Goal: Task Accomplishment & Management: Complete application form

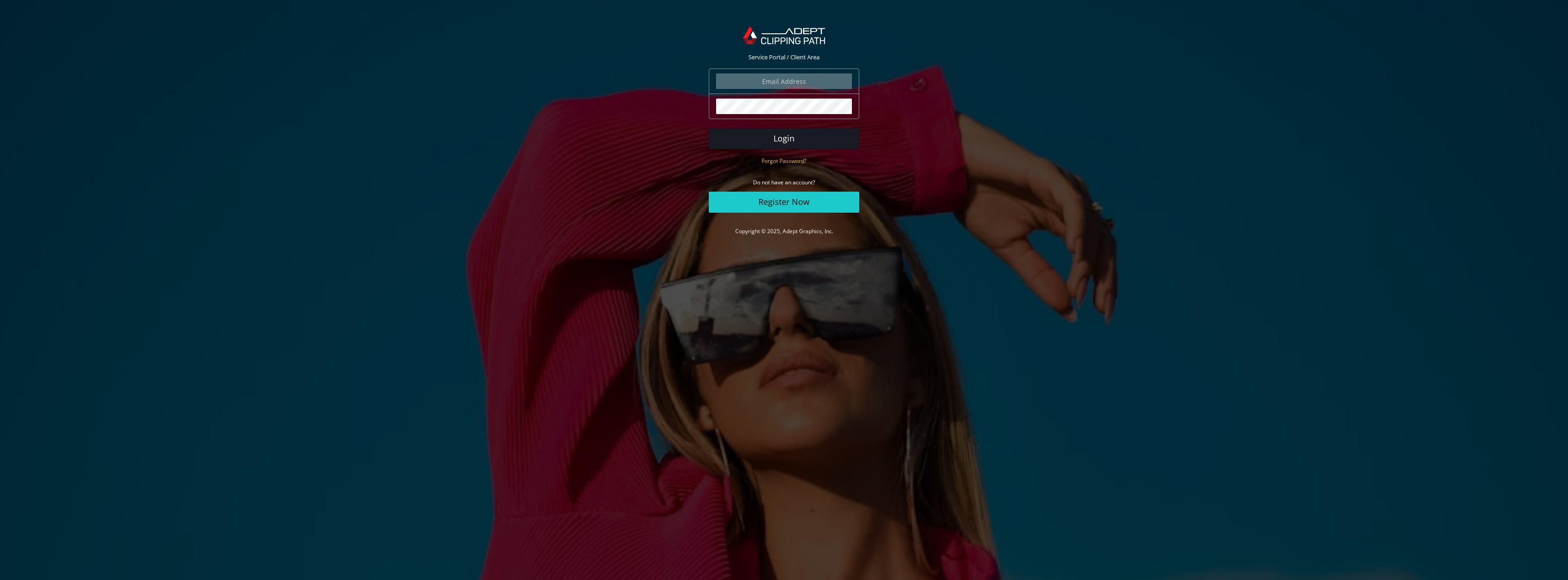
type input "marketing@beeswift.com"
click at [764, 137] on button "Login" at bounding box center [784, 138] width 151 height 21
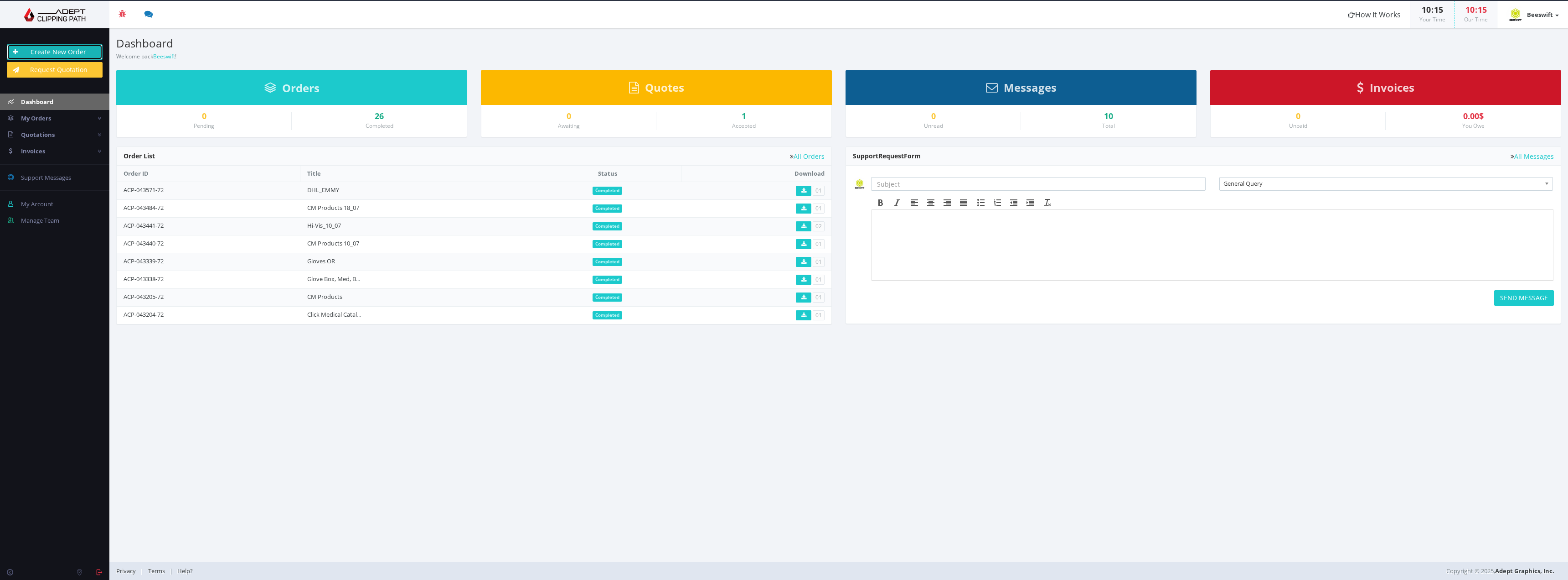
click at [69, 53] on link "Create New Order" at bounding box center [55, 52] width 96 height 16
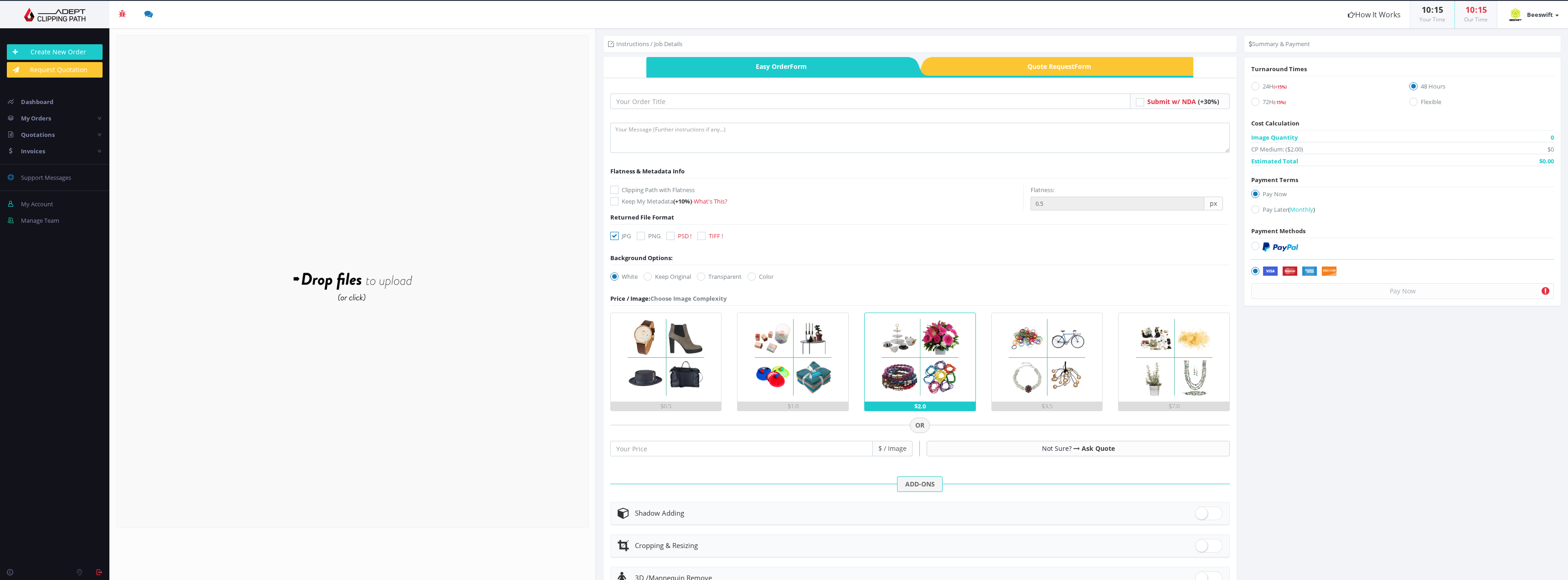
click at [715, 93] on div "Submit w/ NDA (+30%) -" at bounding box center [920, 391] width 620 height 612
click at [717, 98] on input "text" at bounding box center [870, 101] width 521 height 16
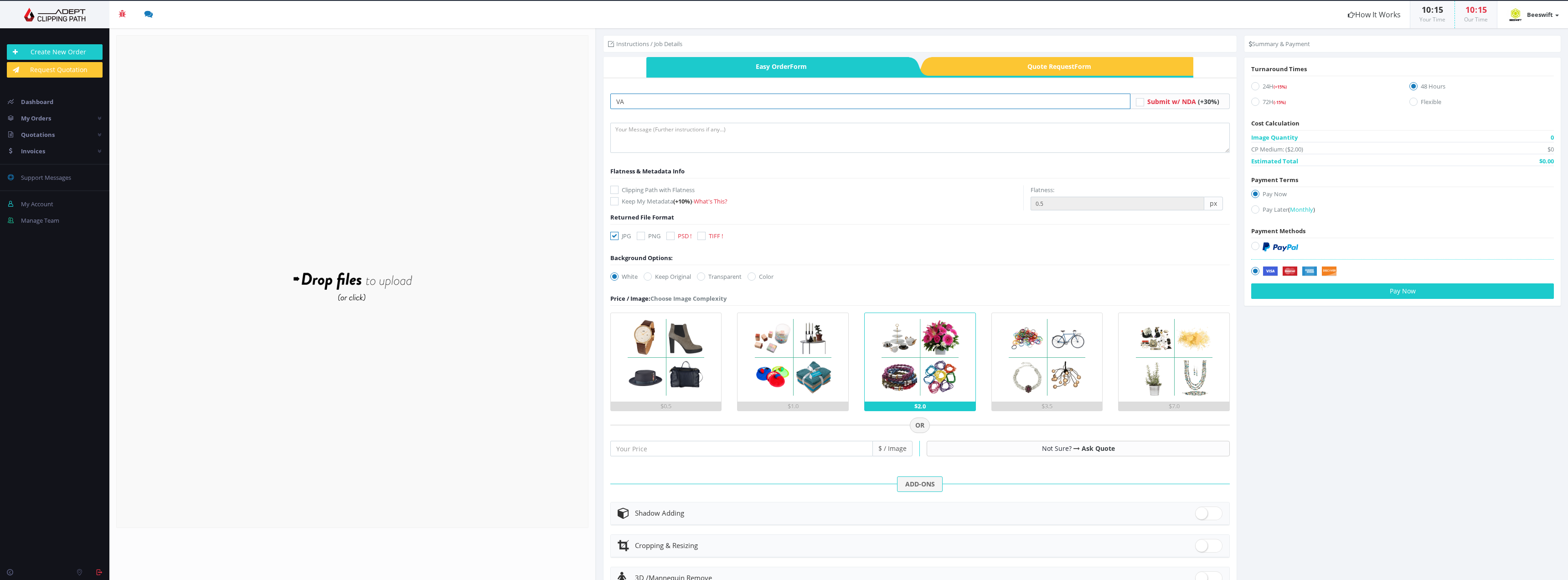
type input "V"
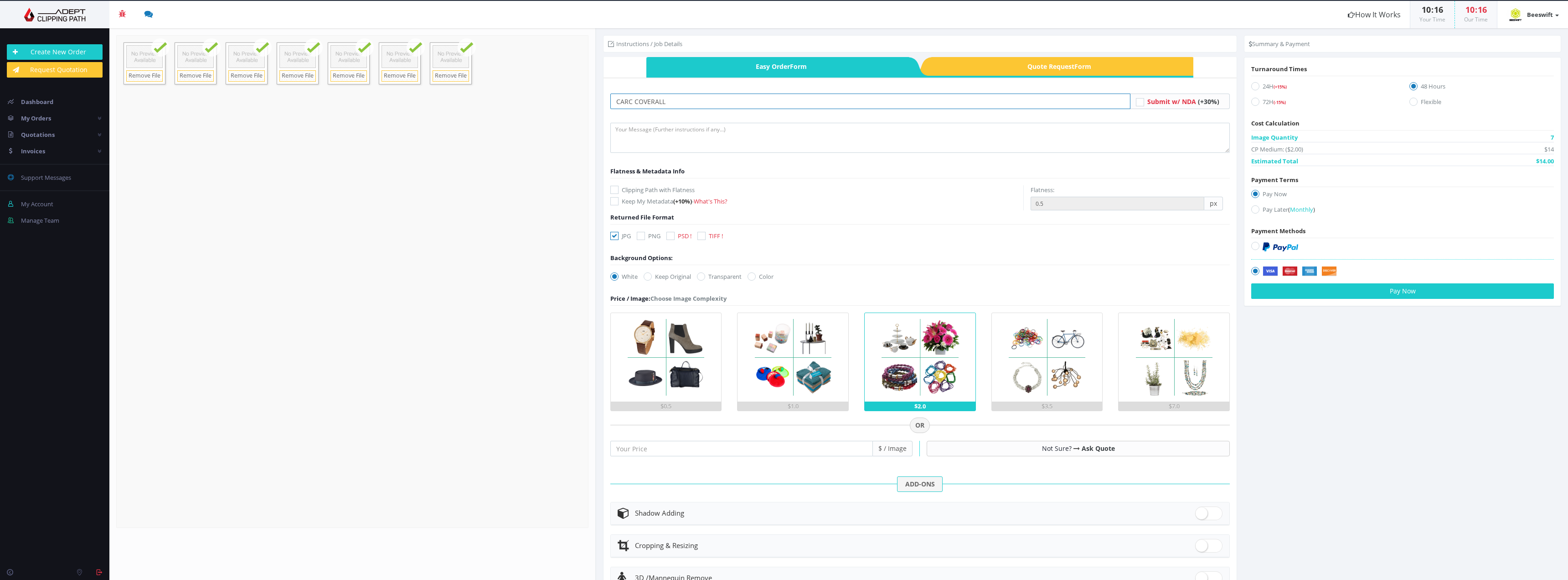
type input "CARC COVERALL"
click at [708, 233] on label "TIFF !" at bounding box center [710, 236] width 26 height 9
click at [705, 233] on input "TIFF !" at bounding box center [703, 236] width 6 height 6
checkbox input "true"
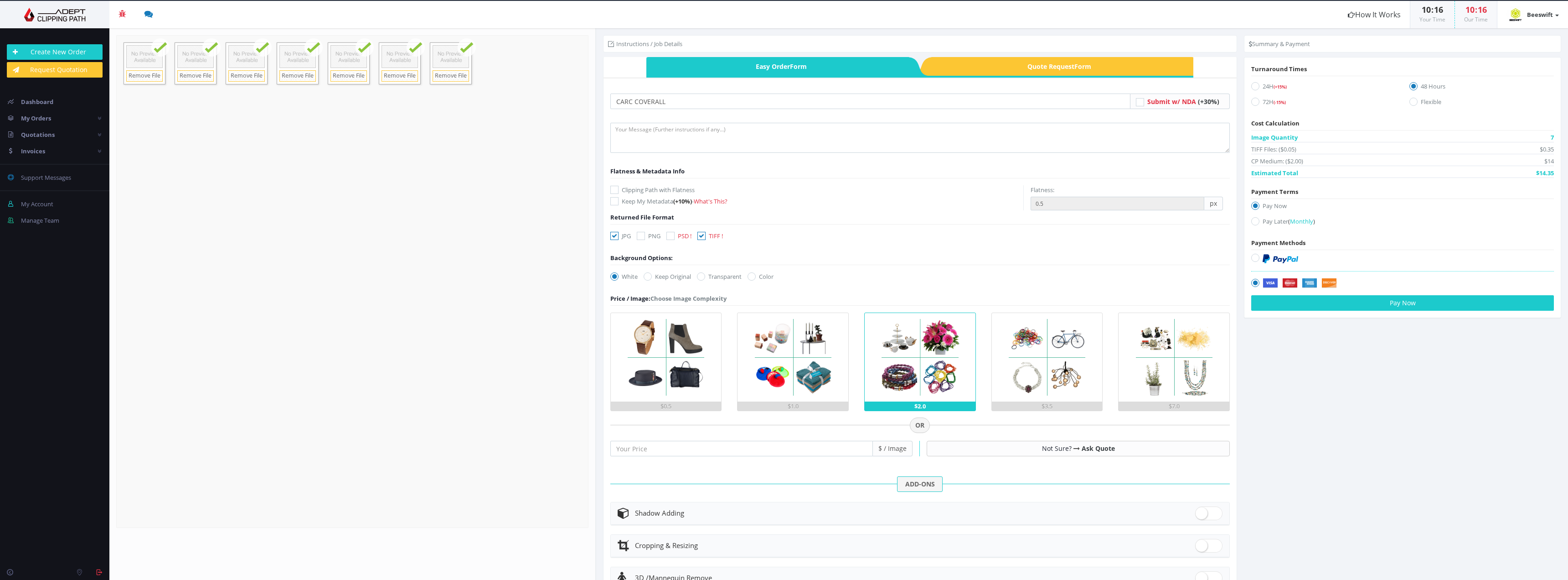
click at [617, 233] on icon at bounding box center [614, 236] width 9 height 9
click at [617, 233] on input "JPG" at bounding box center [616, 236] width 6 height 6
checkbox input "false"
click at [688, 376] on img at bounding box center [666, 357] width 88 height 88
click at [0, 0] on input "$0.5" at bounding box center [0, 0] width 0 height 0
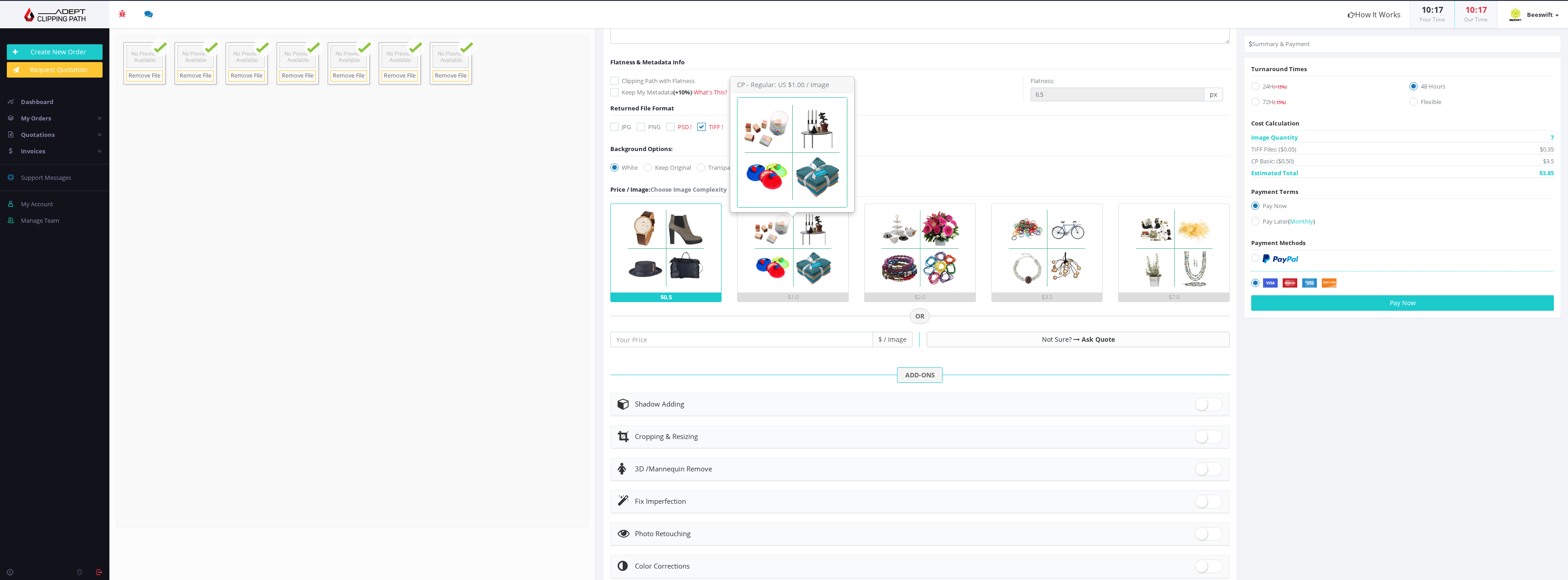
scroll to position [139, 0]
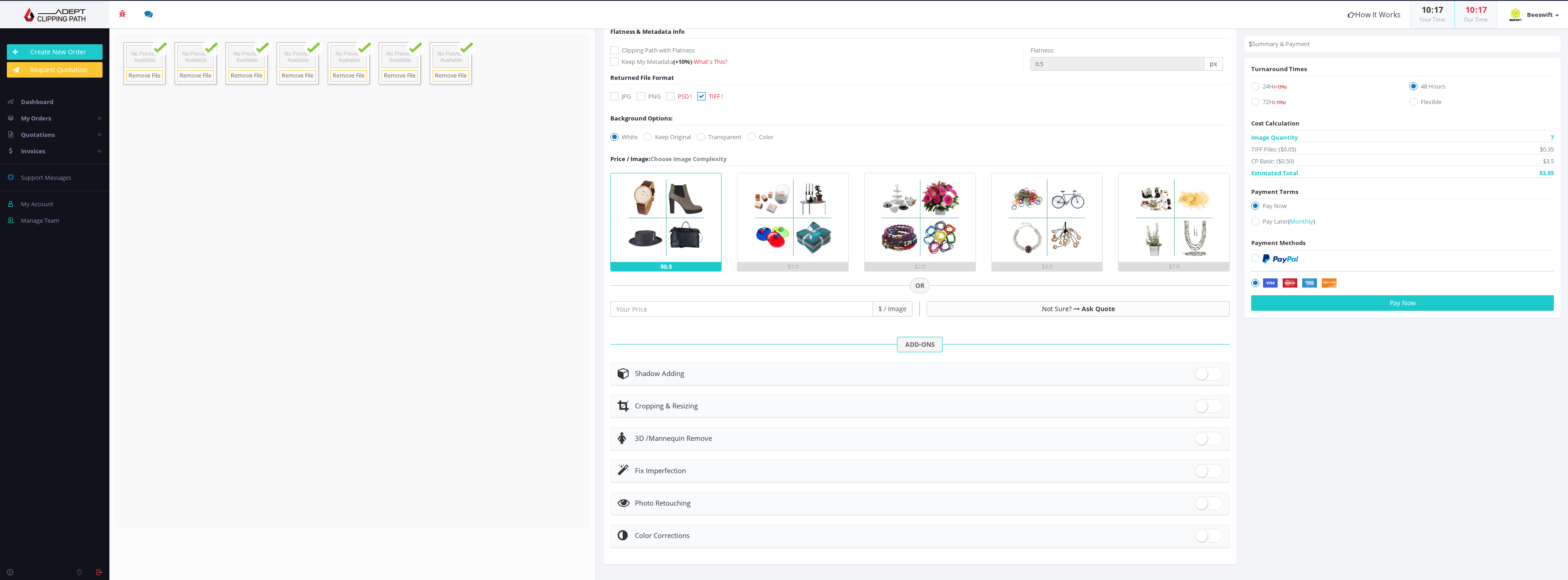
click at [1207, 474] on span at bounding box center [1209, 470] width 27 height 14
click at [1201, 472] on input "checkbox" at bounding box center [1198, 469] width 6 height 6
checkbox input "true"
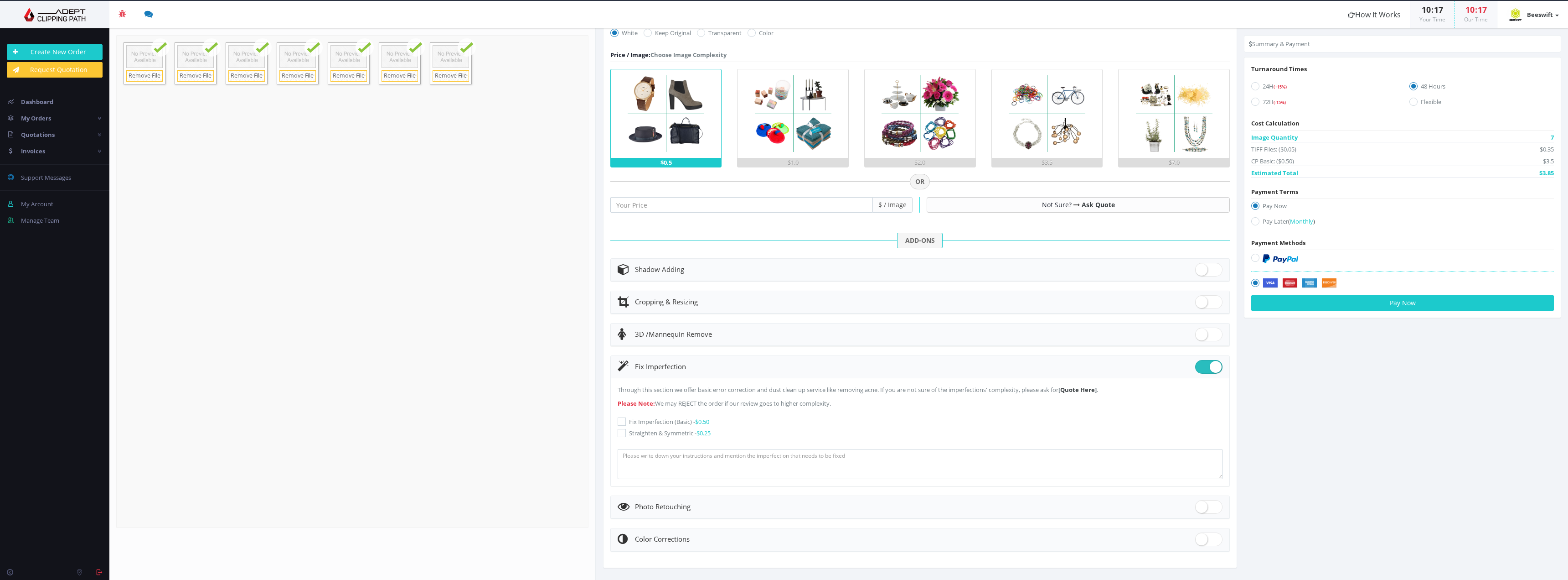
scroll to position [247, 0]
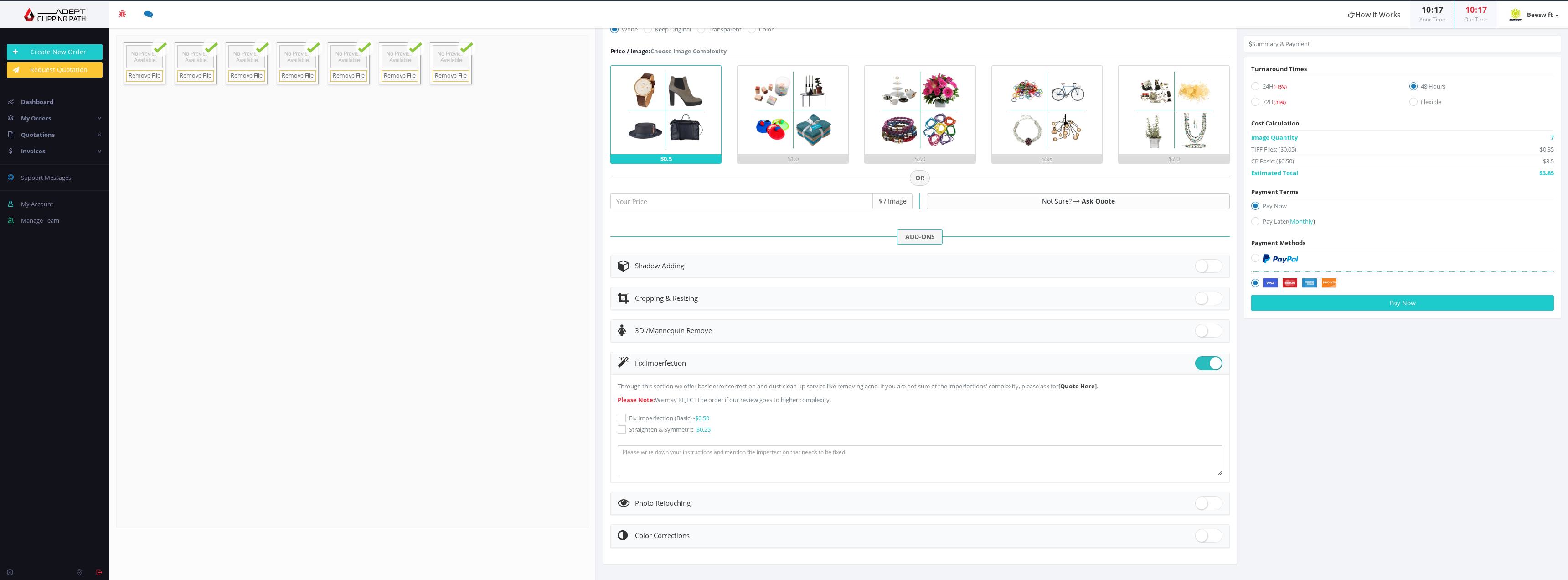
click at [672, 420] on label "Fix Imperfection (Basic) - $0.50" at bounding box center [920, 418] width 605 height 9
click at [626, 420] on input "Fix Imperfection (Basic) - $0.50" at bounding box center [623, 418] width 6 height 6
checkbox input "true"
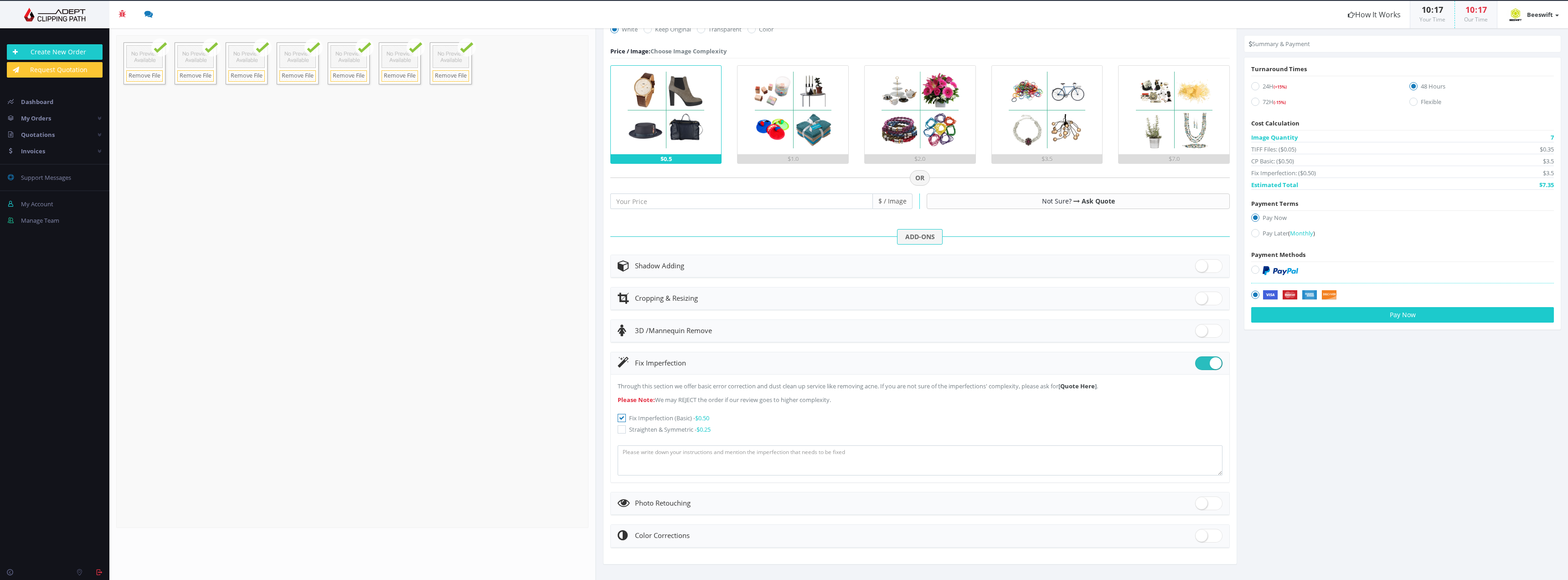
click at [672, 425] on label "Straighten & Symmetric - $0.25" at bounding box center [920, 429] width 605 height 9
click at [626, 426] on input "Straighten & Symmetric - $0.25" at bounding box center [623, 429] width 6 height 6
checkbox input "true"
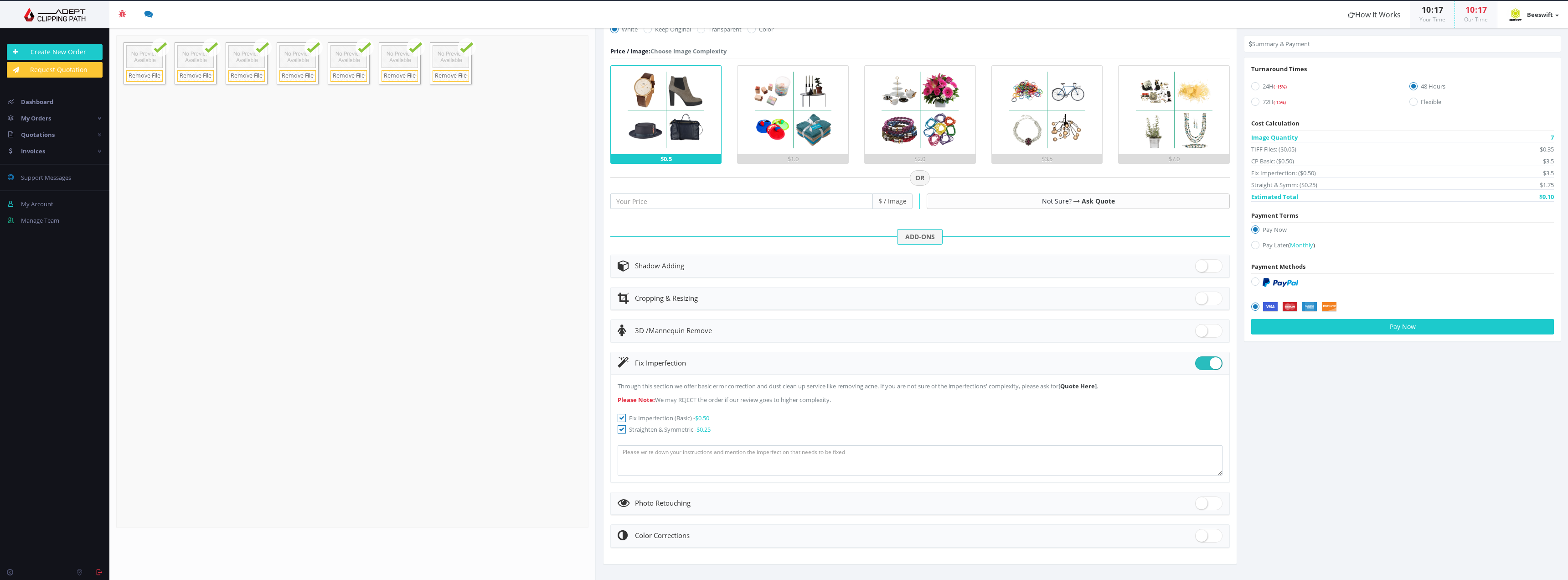
click at [1214, 494] on header "Photo Retouching" at bounding box center [920, 503] width 619 height 22
click at [1210, 502] on span at bounding box center [1209, 502] width 27 height 14
click at [1201, 502] on input "checkbox" at bounding box center [1198, 501] width 6 height 6
checkbox input "true"
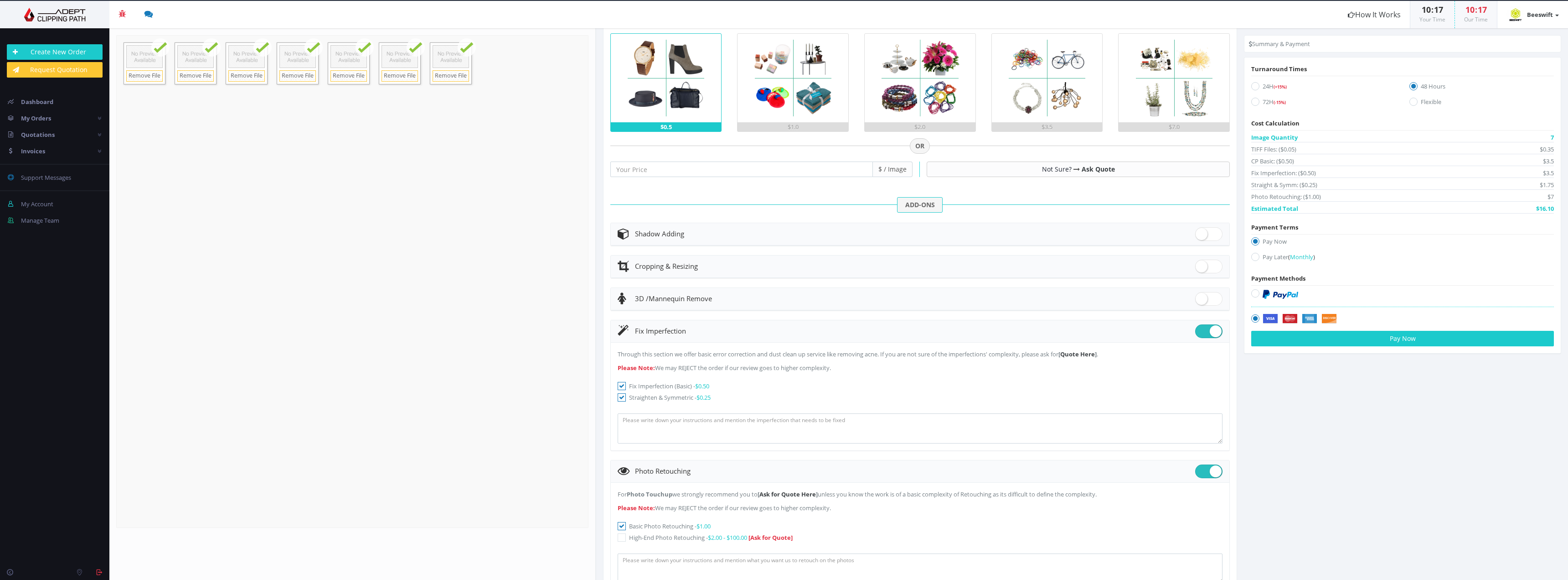
scroll to position [355, 0]
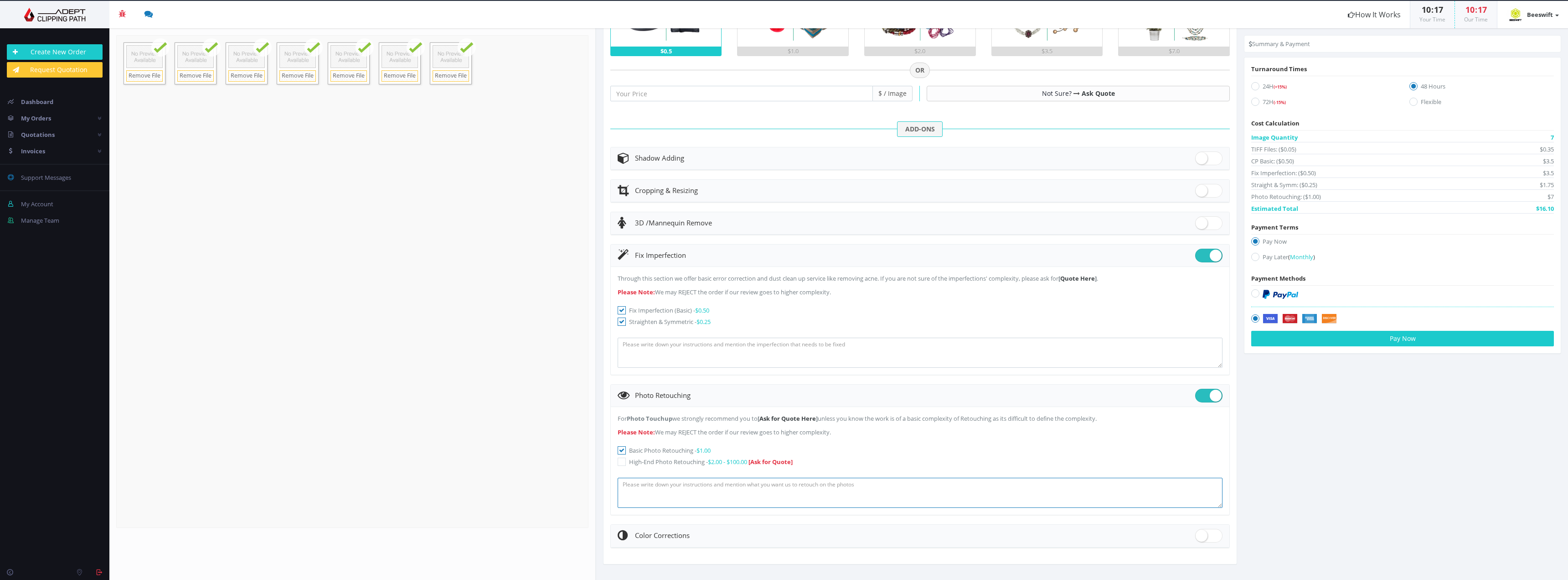
click at [754, 491] on textarea at bounding box center [920, 492] width 605 height 30
drag, startPoint x: 749, startPoint y: 490, endPoint x: 576, endPoint y: 481, distance: 173.2
click at [576, 481] on section "Upload Completed: 100 % 33.1" at bounding box center [838, 304] width 1458 height 552
type textarea "Clean up creases and wrinkles"
click at [655, 344] on textarea at bounding box center [920, 352] width 605 height 30
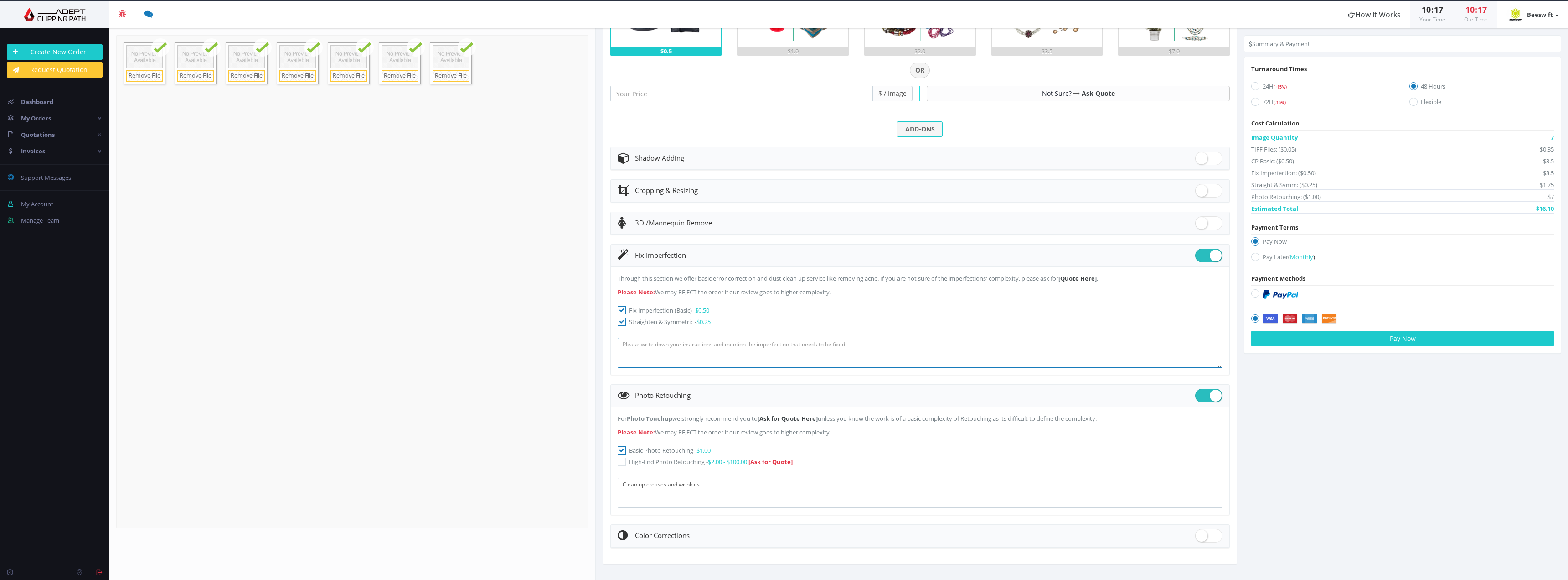
paste textarea "Clean up creases and wrinkles"
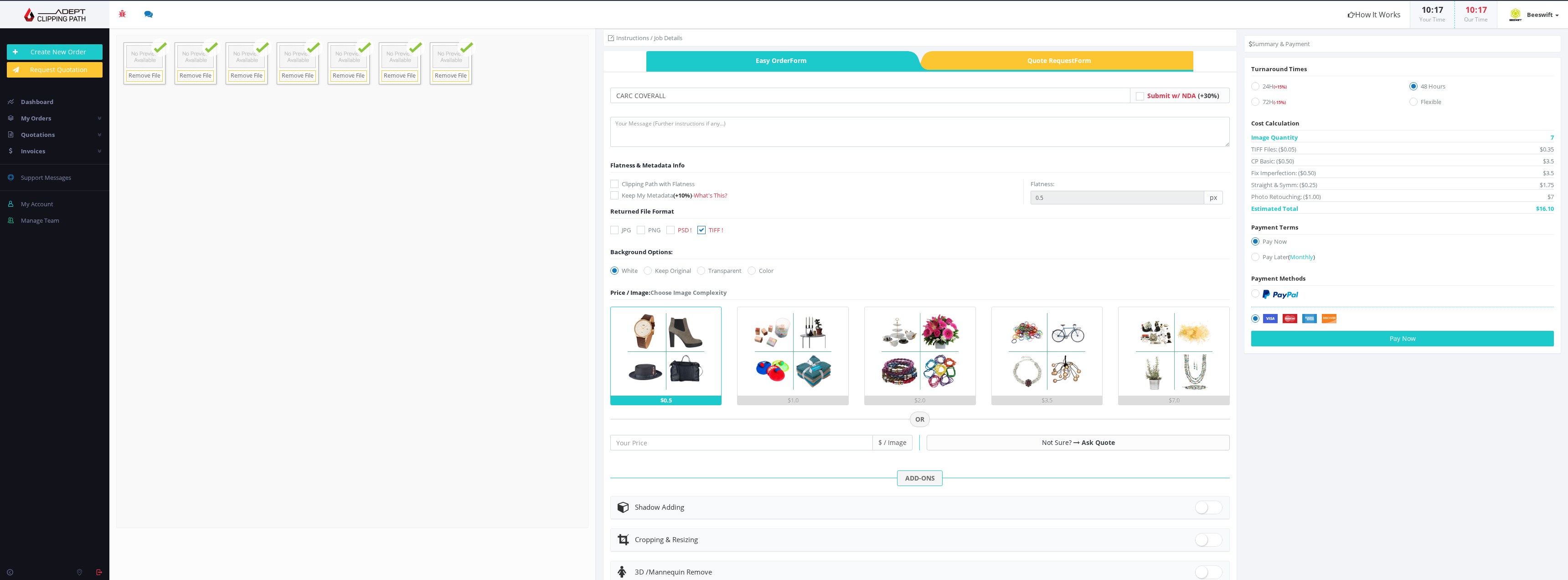
scroll to position [0, 0]
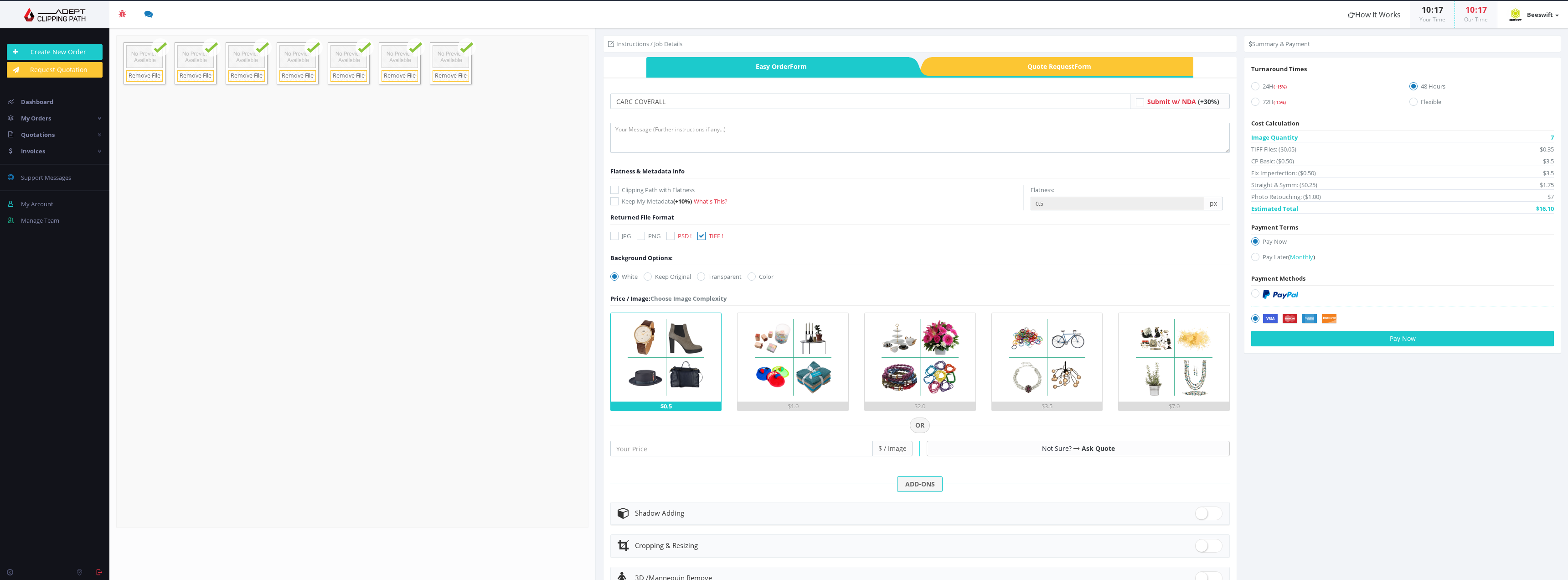
type textarea "Clean up creases and wrinkles"
click at [708, 137] on textarea at bounding box center [920, 137] width 620 height 30
paste textarea "Clean up creases and wrinkles"
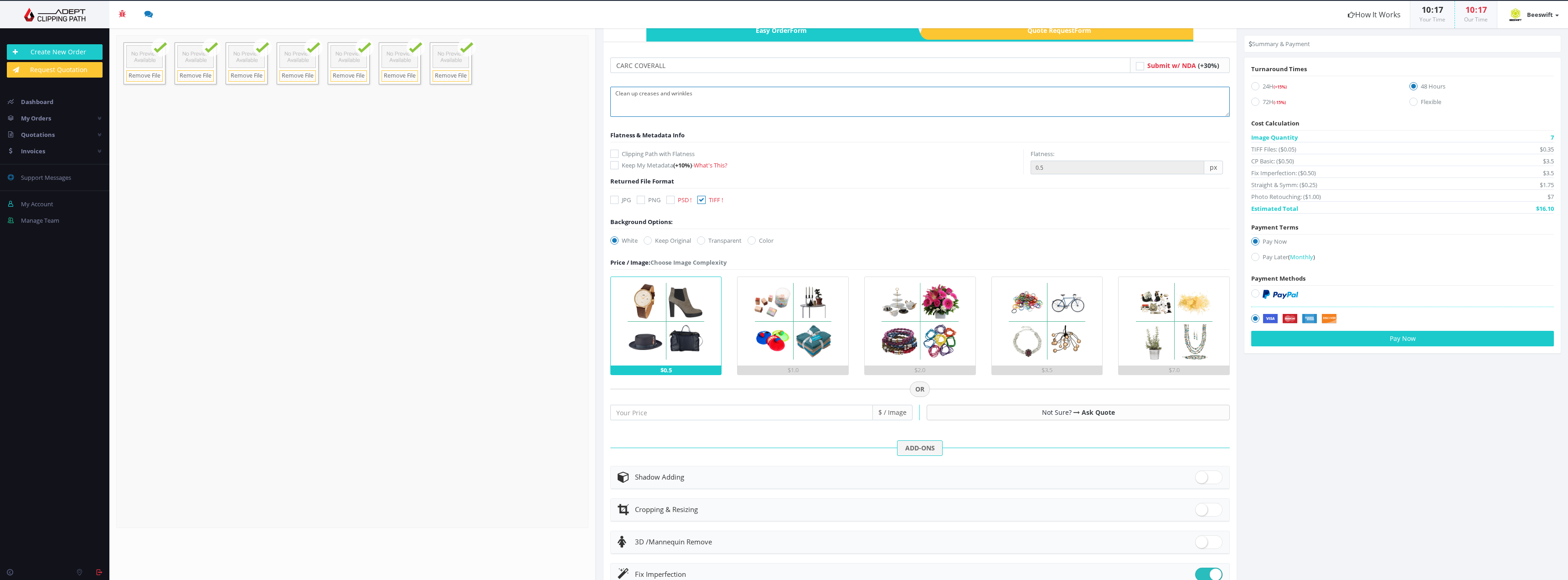
scroll to position [91, 0]
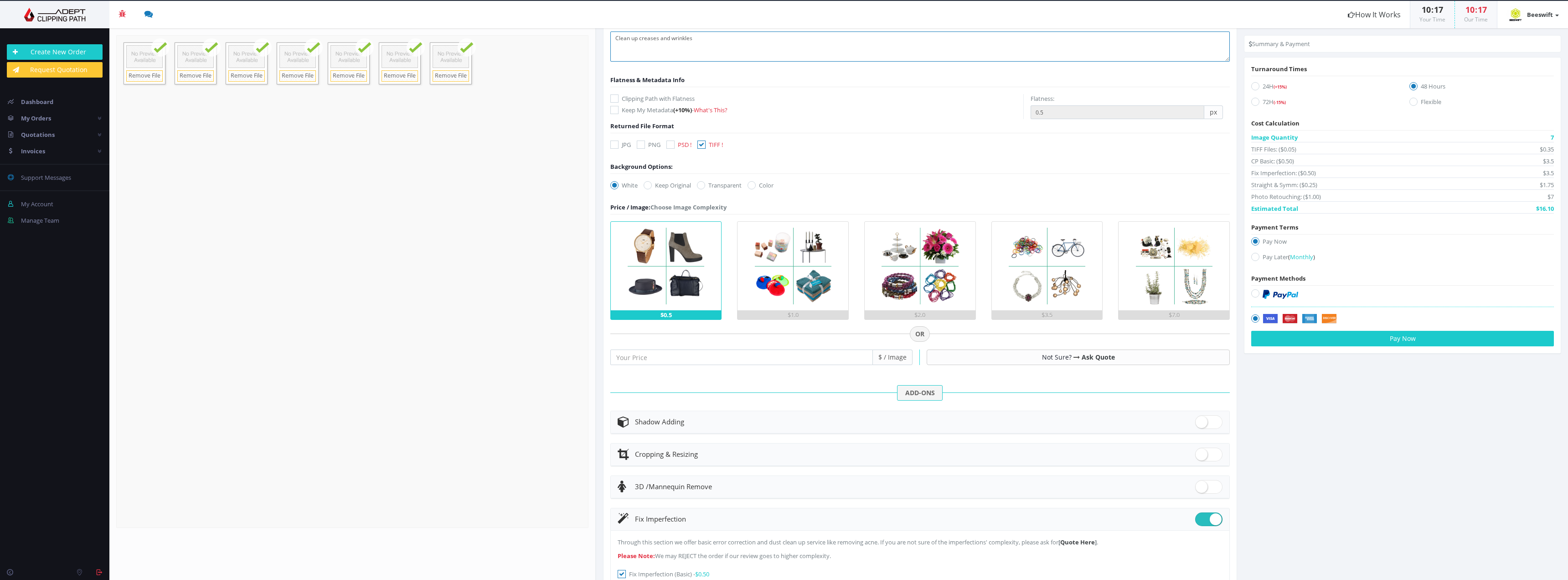
type textarea "Clean up creases and wrinkles"
click at [1257, 82] on label "24H (+15%) Details" at bounding box center [1323, 88] width 144 height 12
click at [1257, 83] on input "24H (+15%) Details" at bounding box center [1257, 86] width 6 height 6
radio input "true"
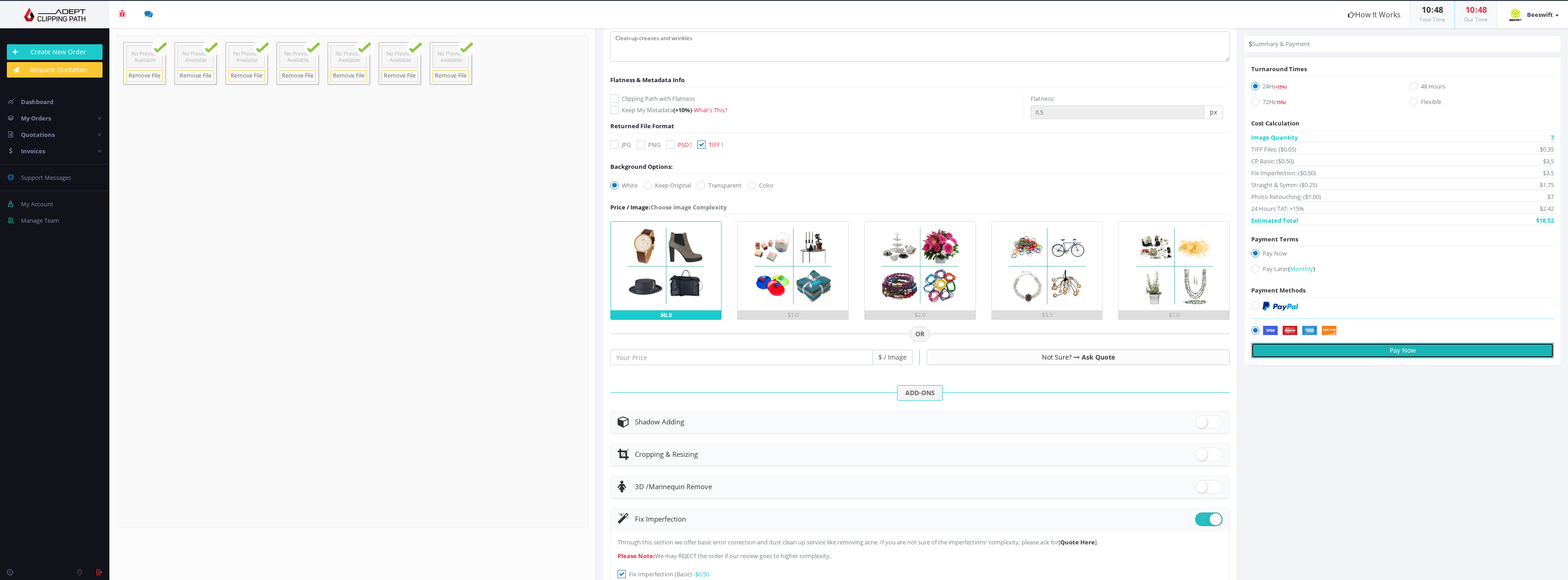
click at [1380, 354] on button "Pay Now" at bounding box center [1403, 350] width 303 height 16
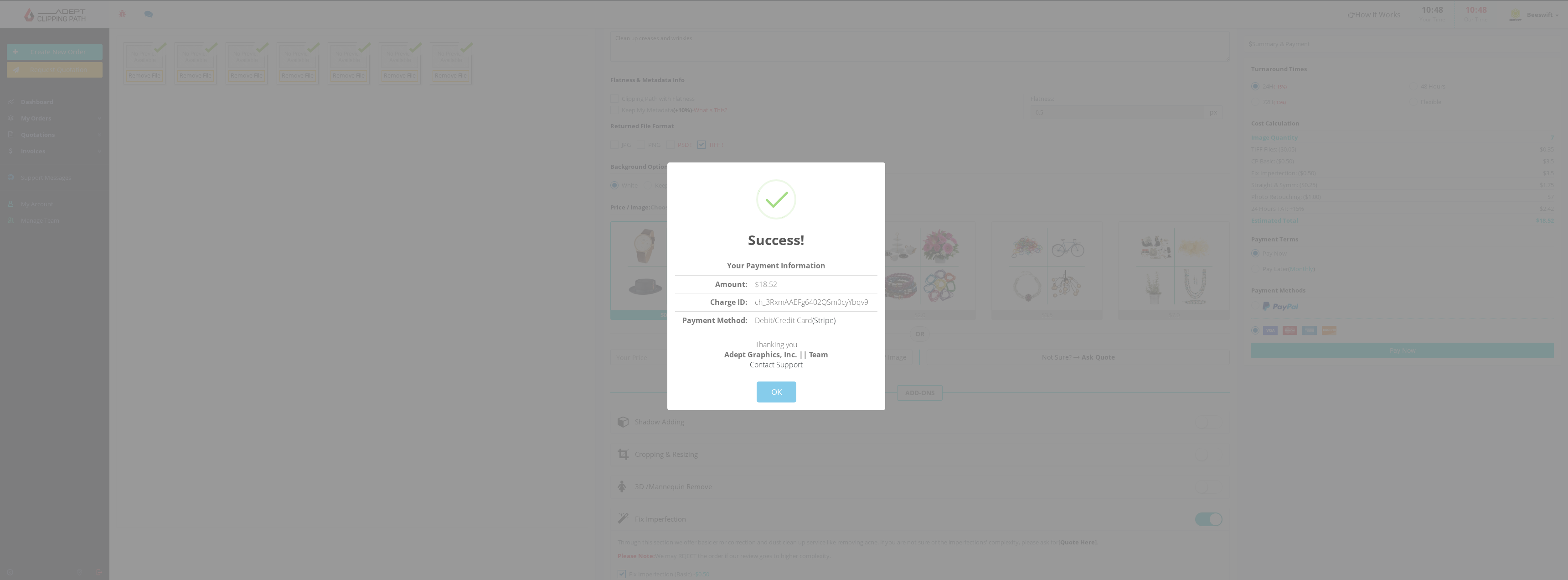
click at [783, 386] on button "OK" at bounding box center [777, 391] width 40 height 21
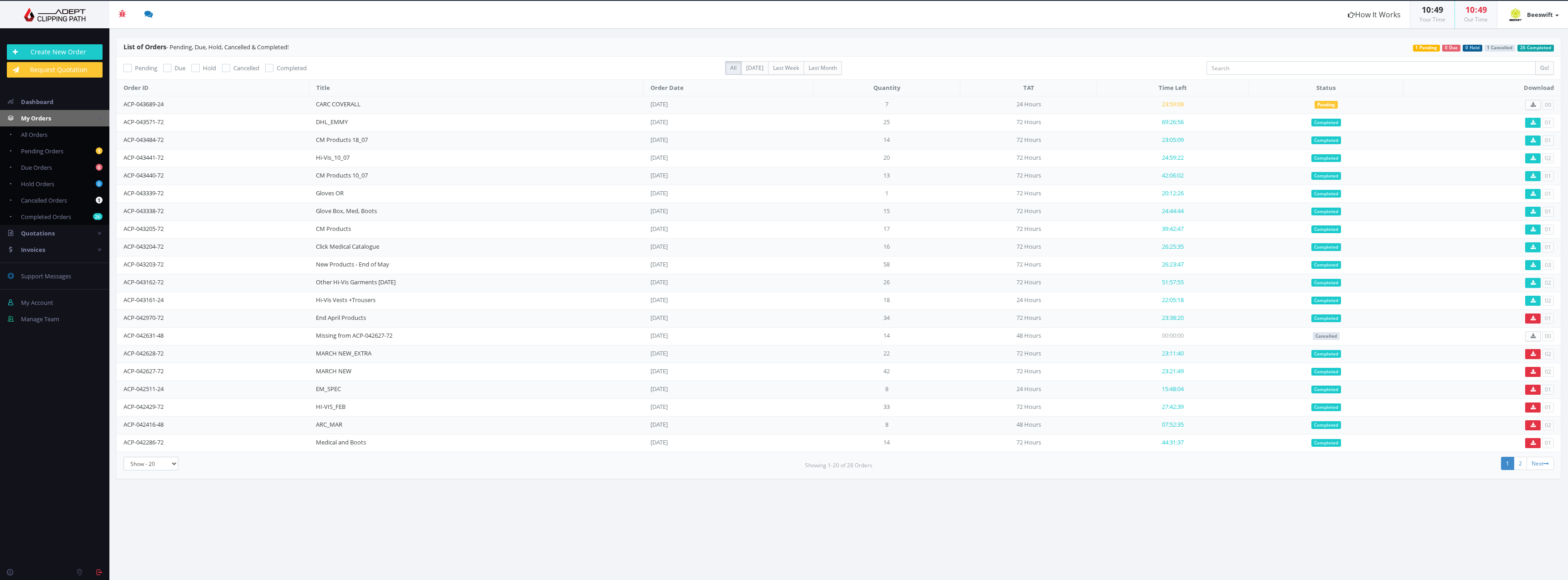
click at [1100, 49] on header "List of Orders - Pending, Due, Hold, Cancelled & Completed! 26 Completed 1 Canc…" at bounding box center [838, 47] width 1444 height 19
click at [341, 103] on link "CARC COVERALL" at bounding box center [338, 104] width 45 height 9
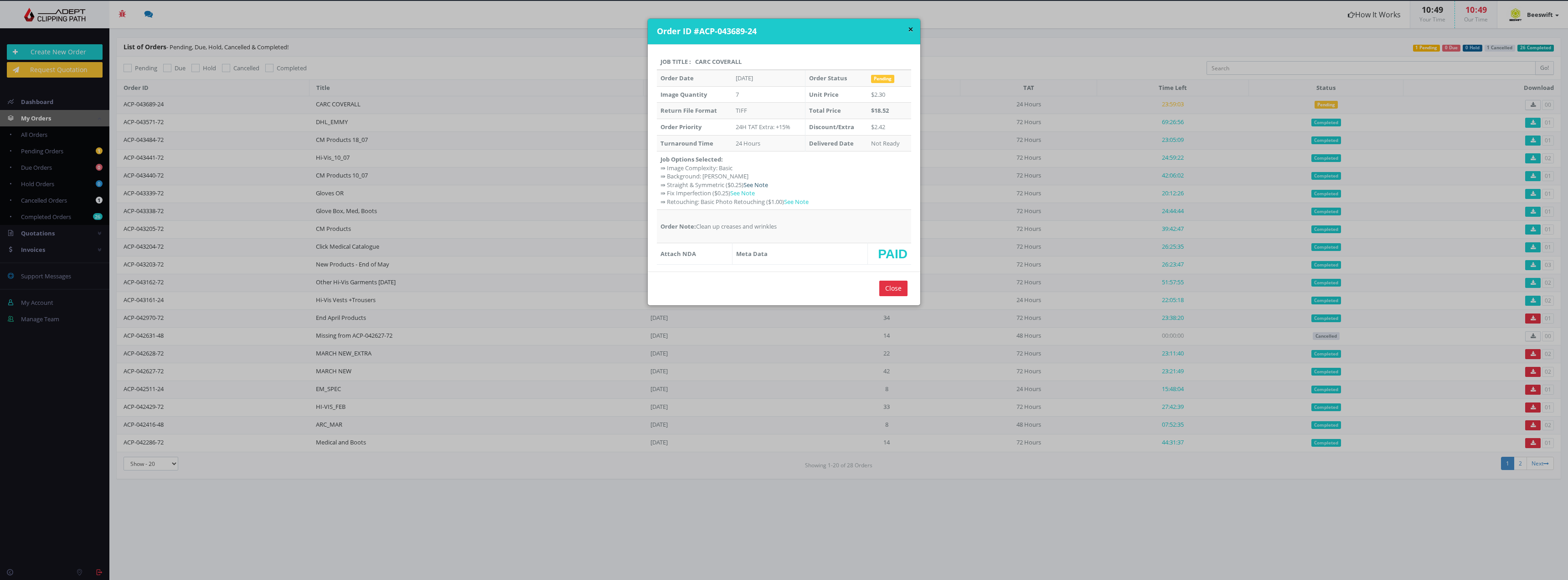
click at [753, 186] on link "See Note" at bounding box center [756, 185] width 25 height 9
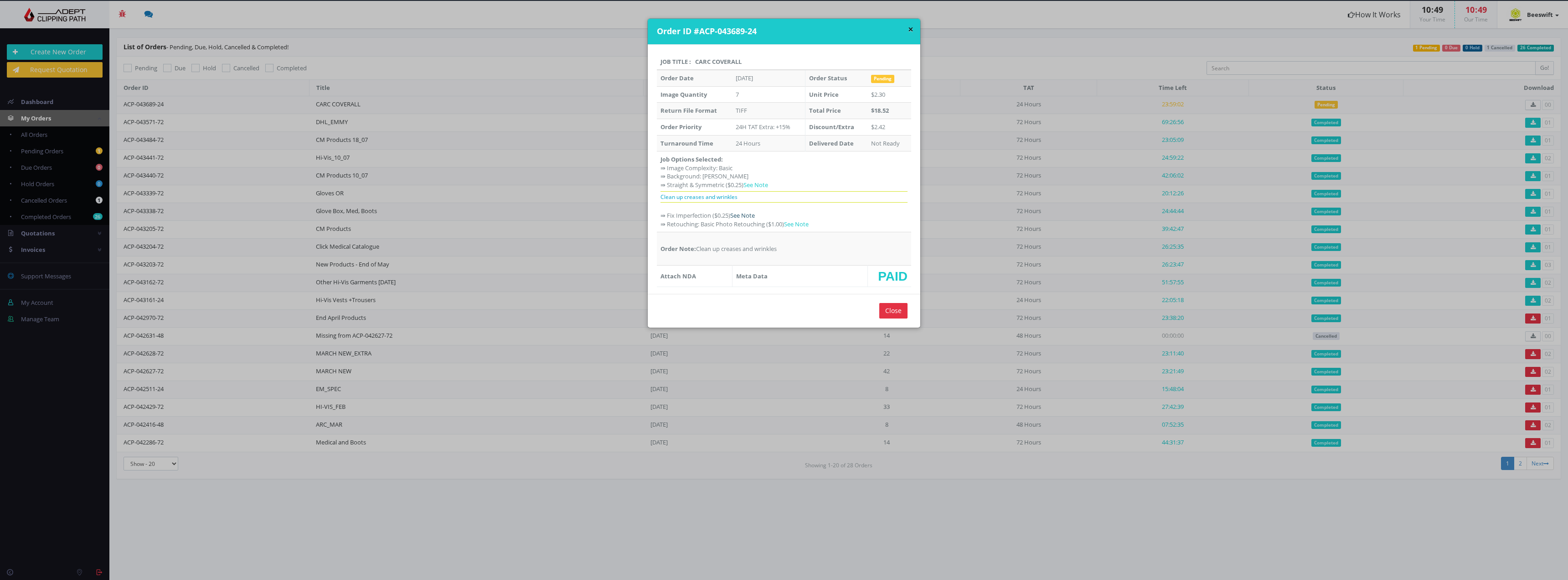
click at [746, 215] on link "See Note" at bounding box center [742, 216] width 25 height 9
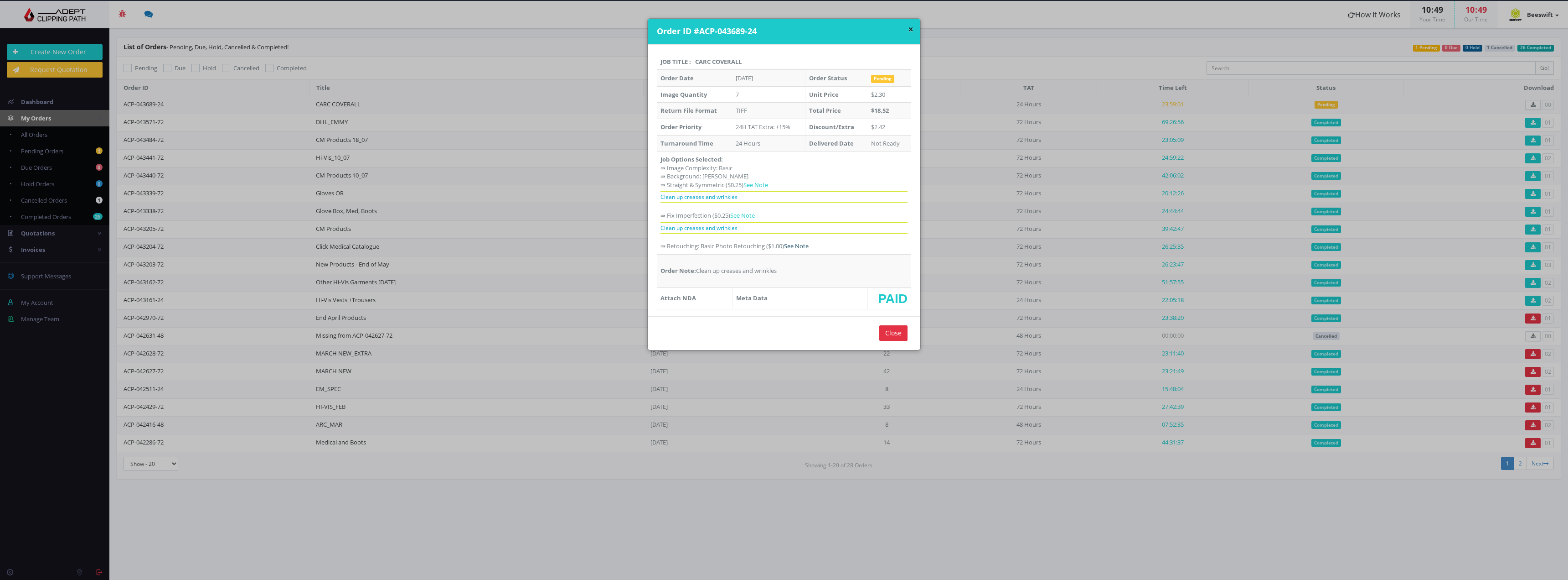
click at [806, 245] on link "See Note" at bounding box center [796, 246] width 25 height 9
click at [895, 344] on input "Close" at bounding box center [894, 347] width 28 height 16
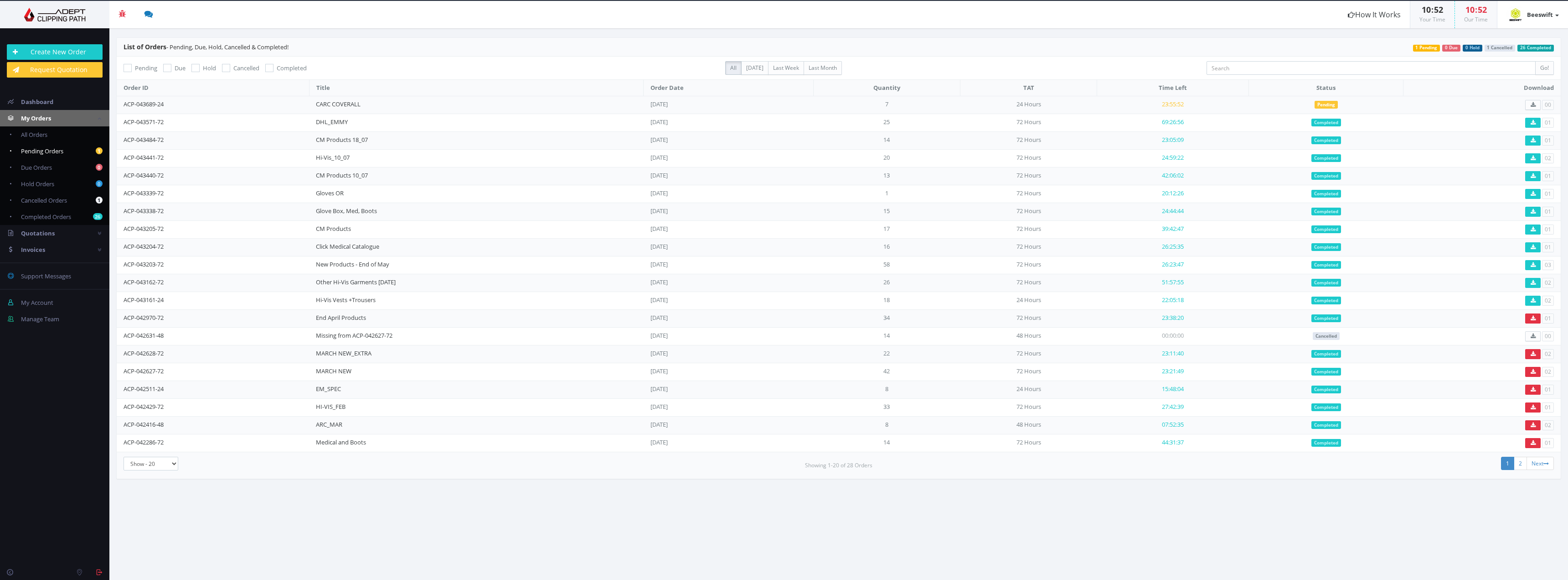
click at [47, 148] on span "Pending Orders" at bounding box center [42, 151] width 43 height 9
checkbox input "true"
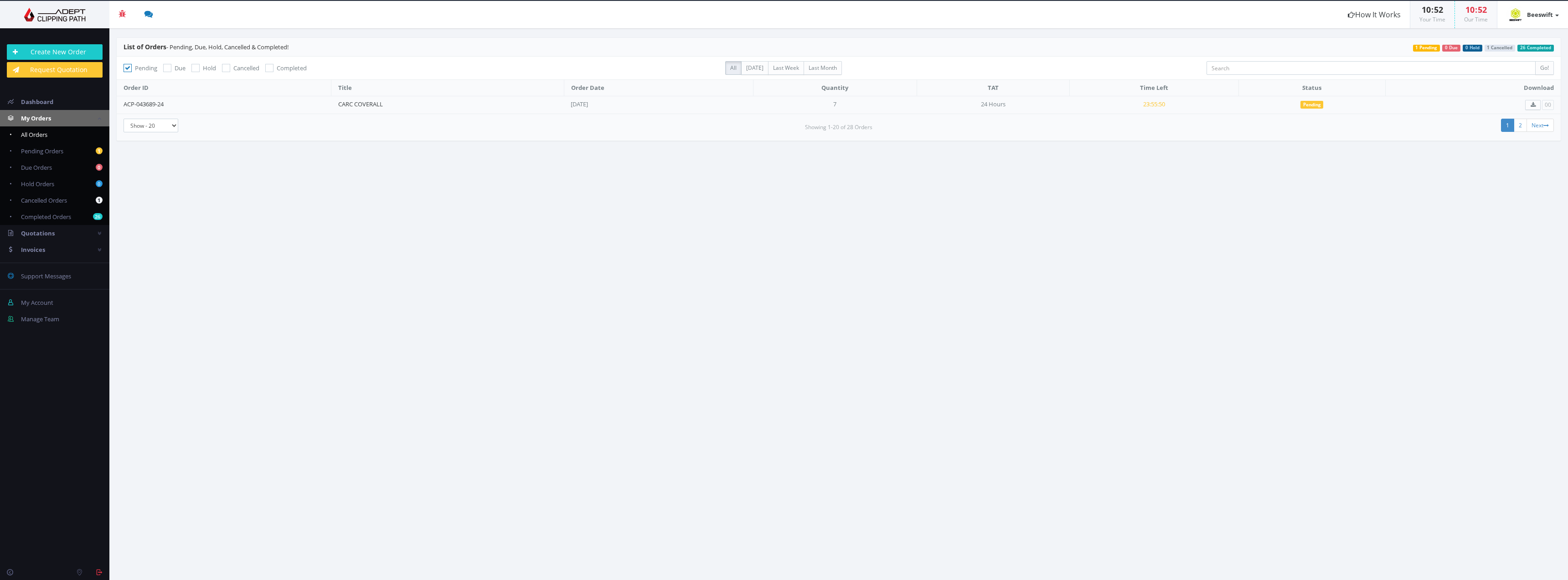
click at [51, 132] on link "All Orders" at bounding box center [55, 135] width 110 height 16
checkbox input "false"
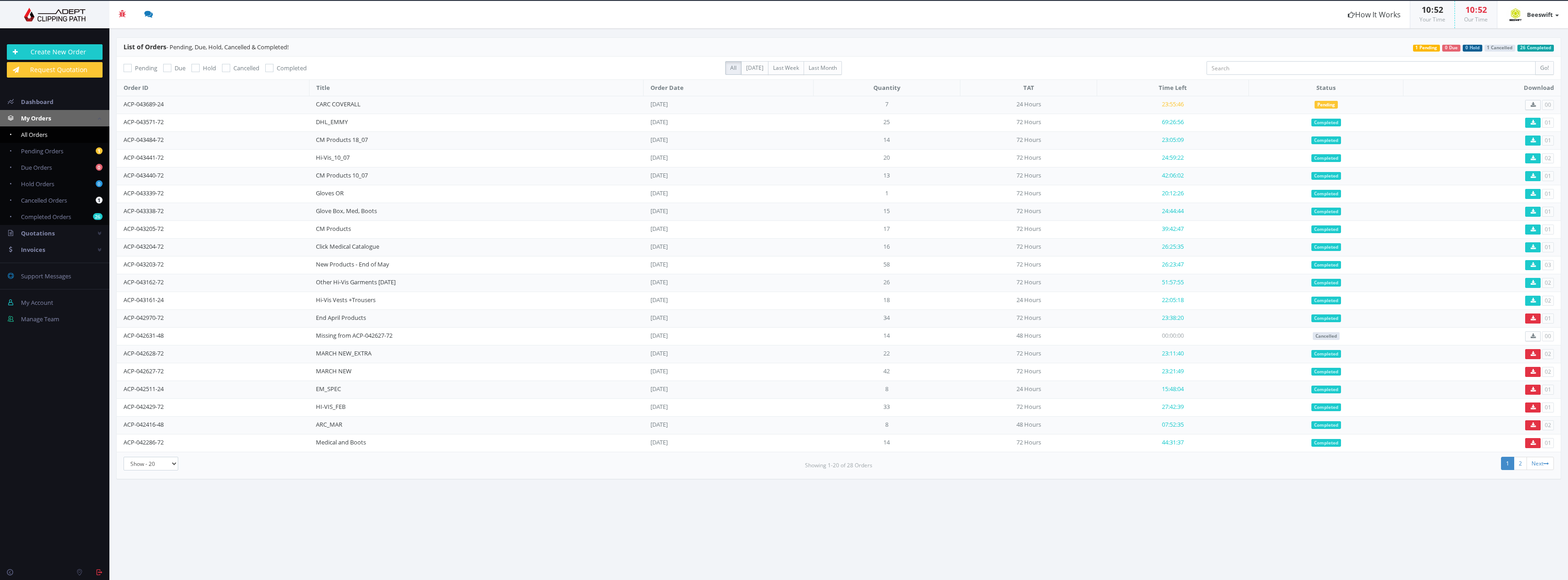
click at [325, 99] on td "CARC COVERALL" at bounding box center [476, 105] width 335 height 18
click at [328, 101] on link "CARC COVERALL" at bounding box center [338, 104] width 45 height 9
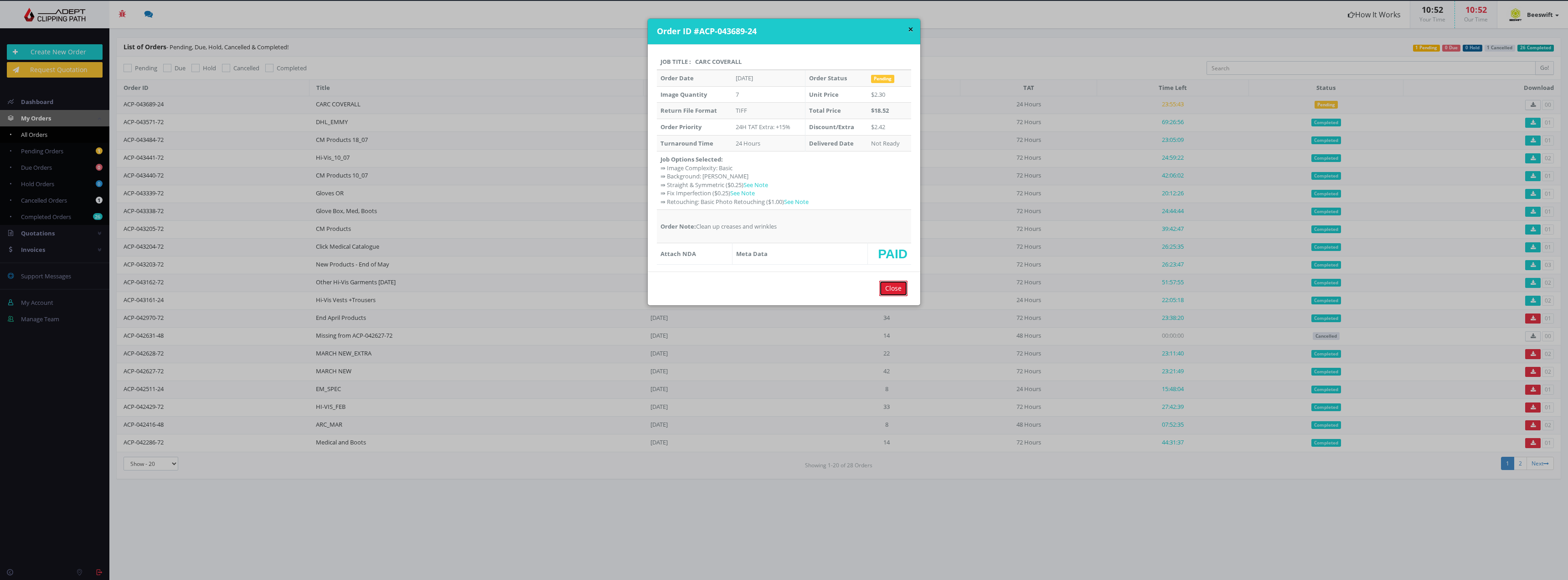
click at [885, 286] on input "Close" at bounding box center [894, 288] width 28 height 16
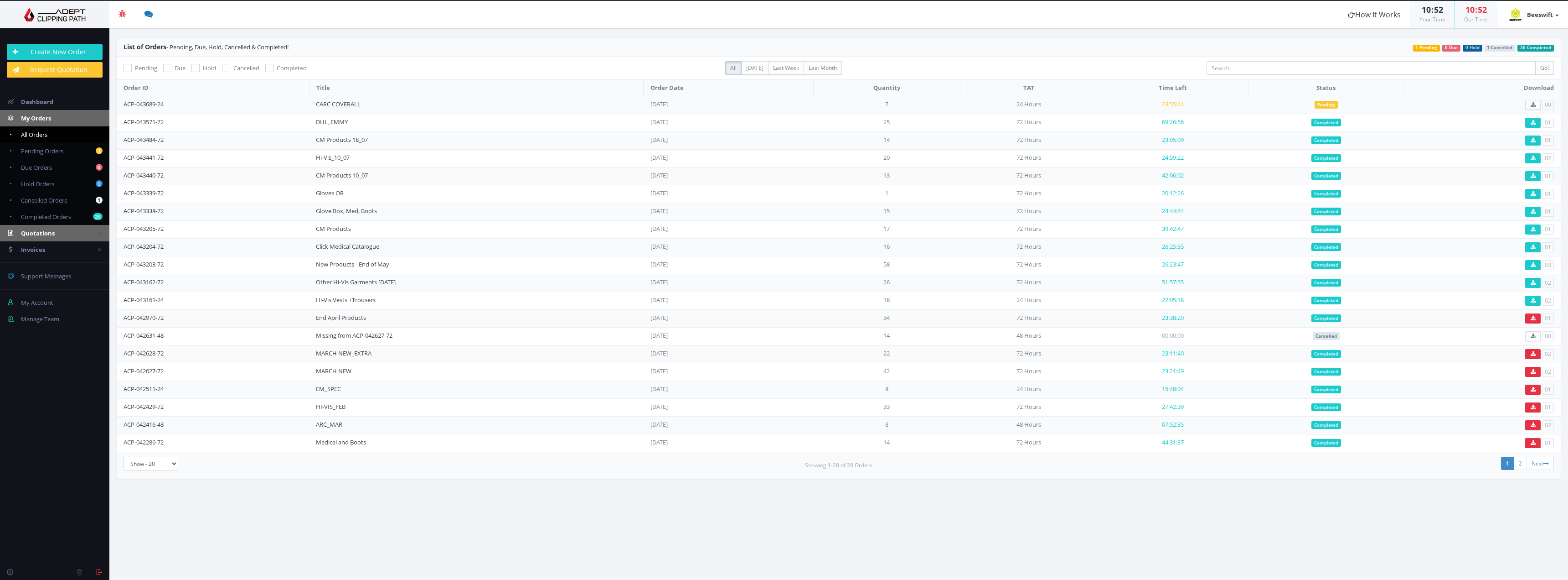
click at [52, 233] on span "Quotations" at bounding box center [37, 233] width 33 height 9
click at [54, 233] on link "Invoices" at bounding box center [55, 233] width 110 height 16
click at [41, 180] on span "Paid Invoices" at bounding box center [38, 184] width 36 height 9
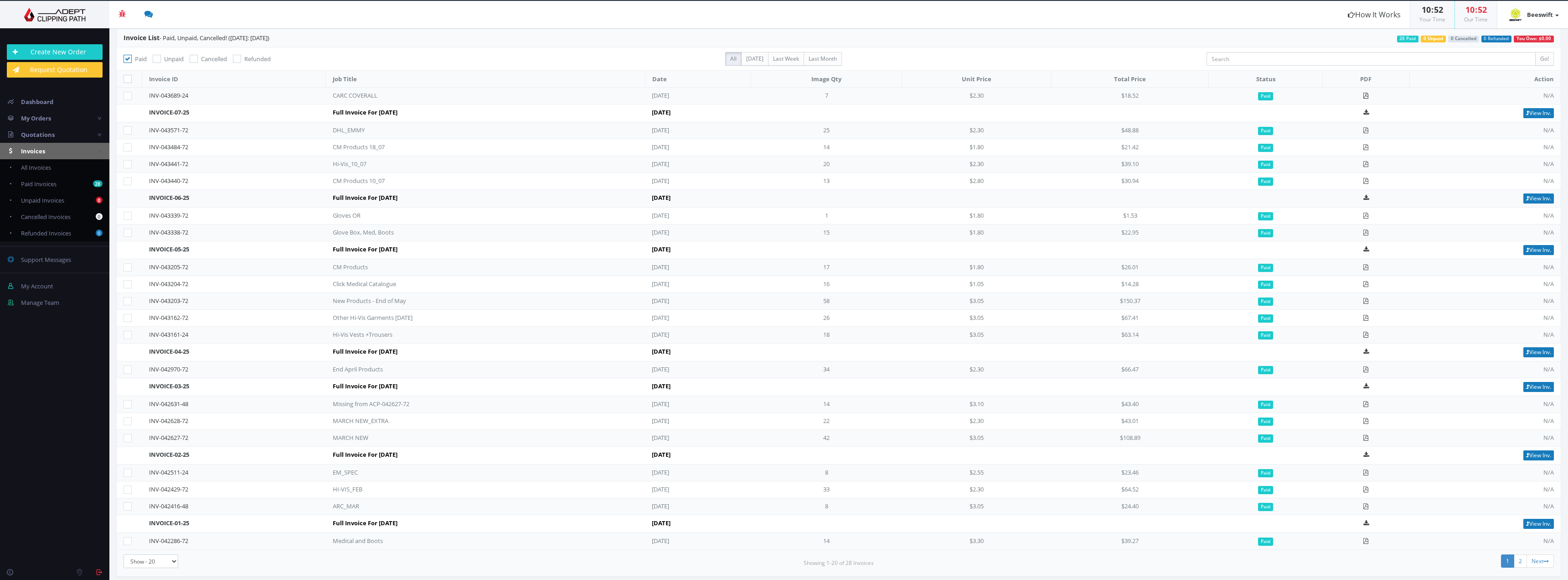
click at [1367, 93] on icon at bounding box center [1366, 95] width 6 height 6
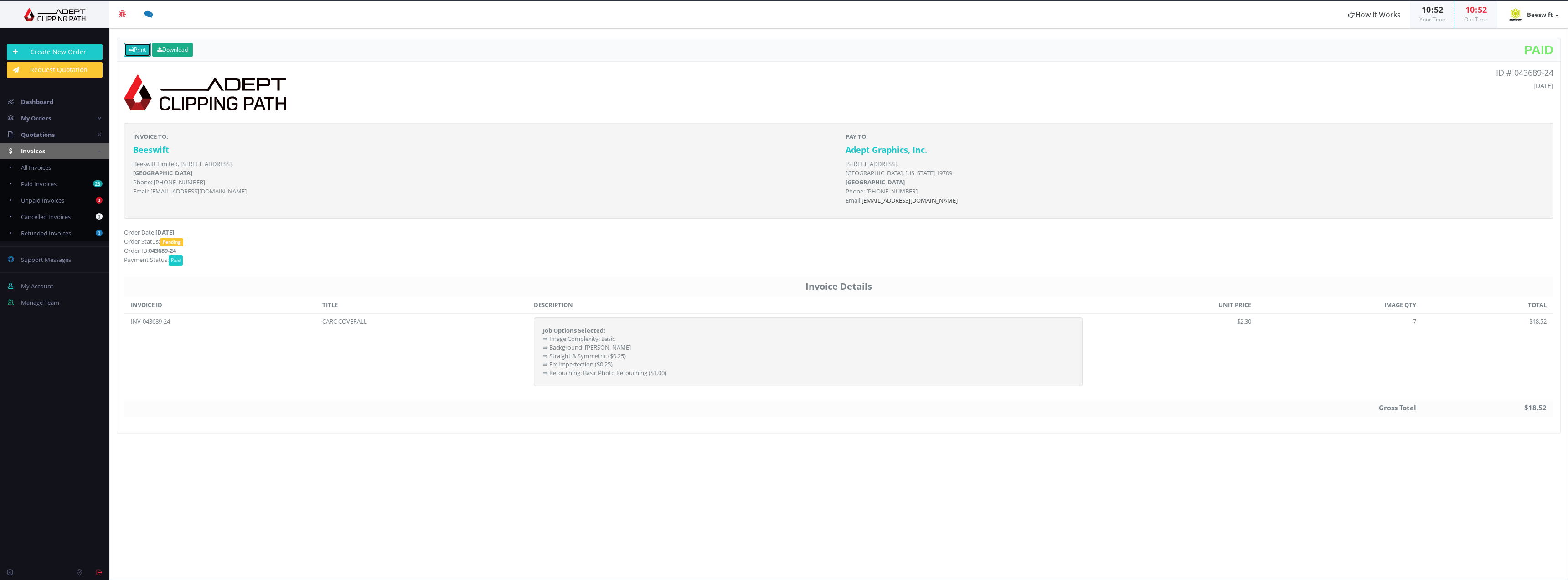
click at [133, 55] on link "Print" at bounding box center [137, 49] width 27 height 14
